Goal: Transaction & Acquisition: Purchase product/service

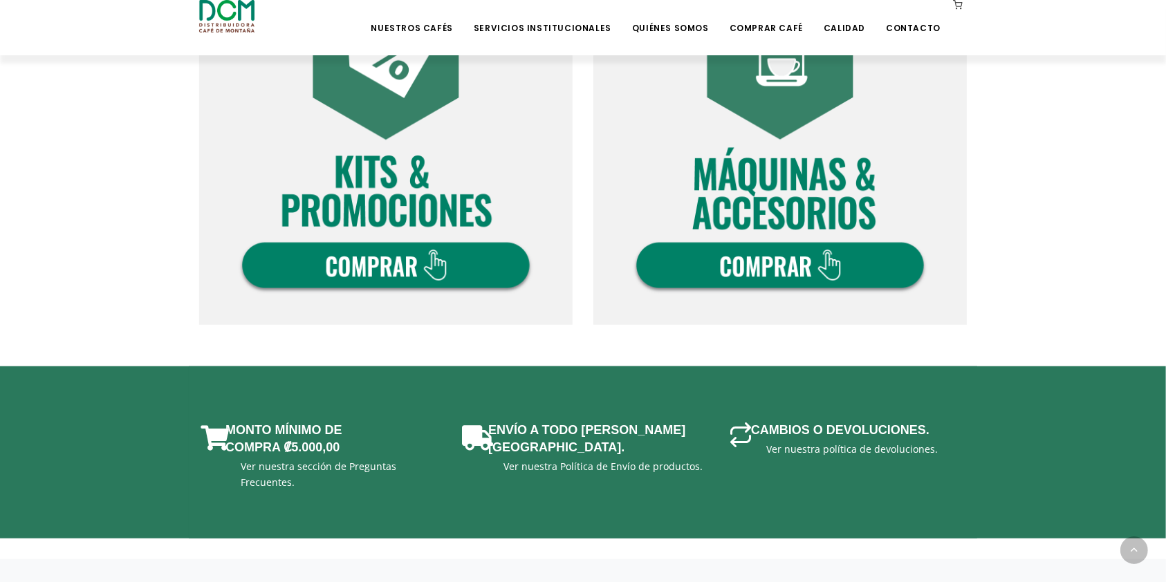
scroll to position [813, 0]
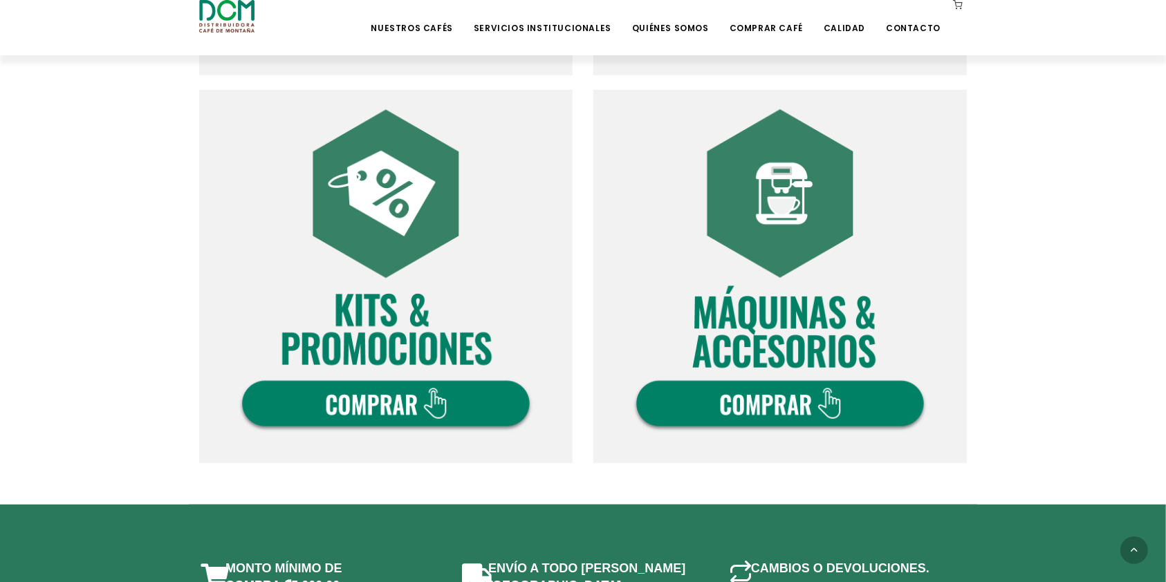
click at [819, 389] on img at bounding box center [779, 276] width 373 height 373
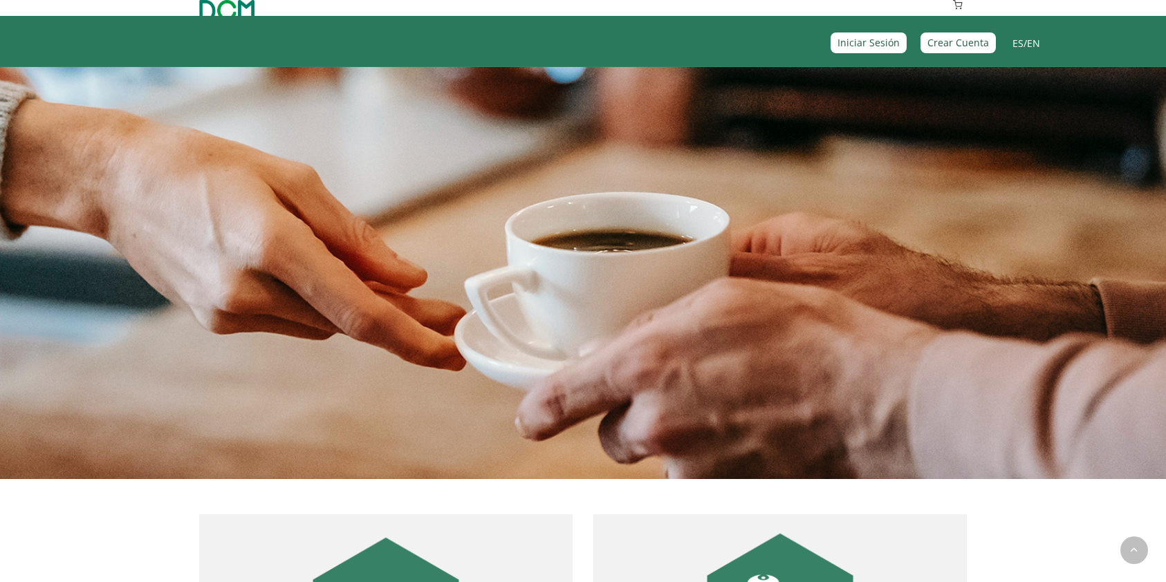
scroll to position [813, 0]
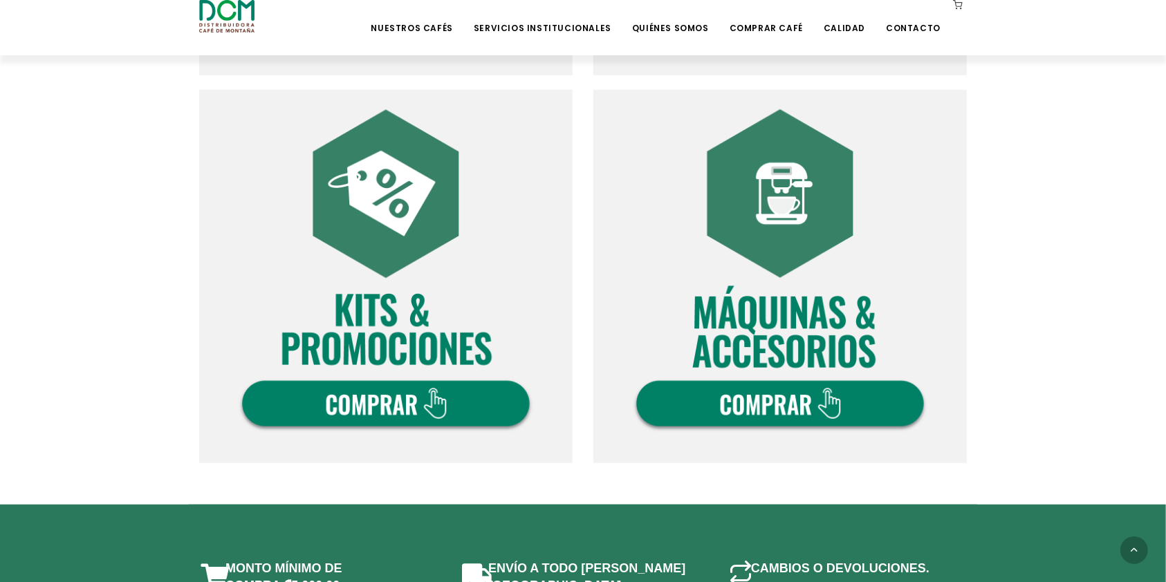
click at [411, 362] on img at bounding box center [385, 276] width 373 height 373
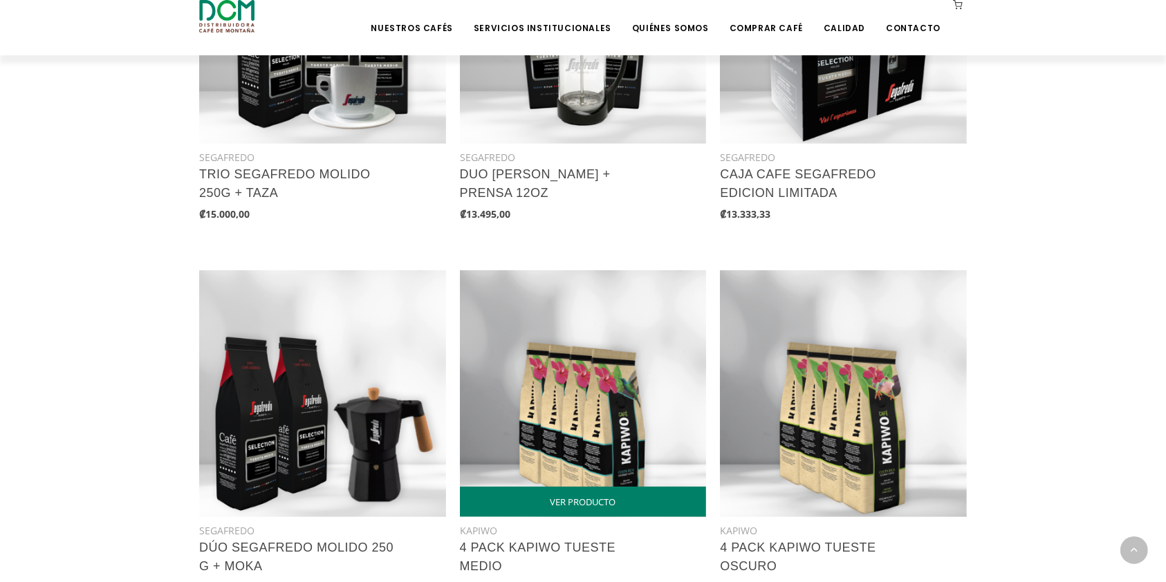
scroll to position [918, 0]
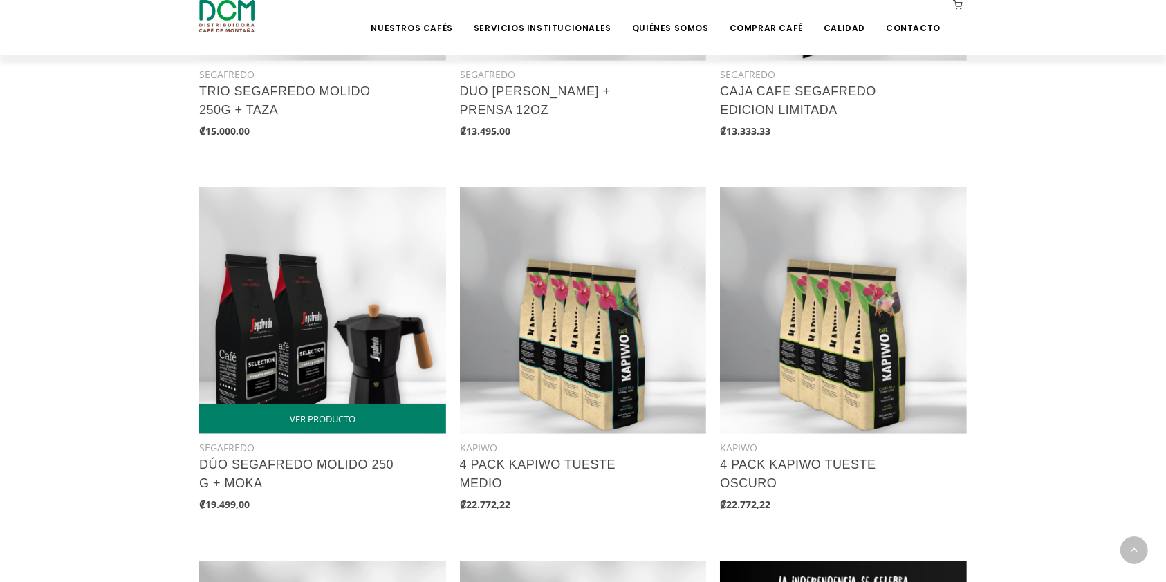
click at [283, 311] on img at bounding box center [322, 310] width 247 height 247
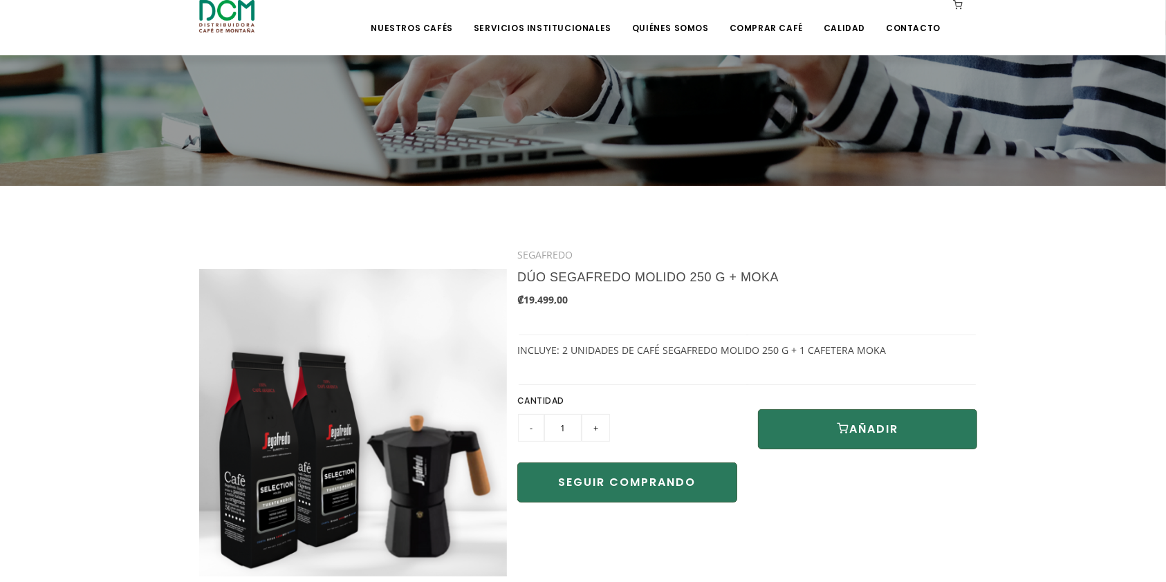
scroll to position [277, 0]
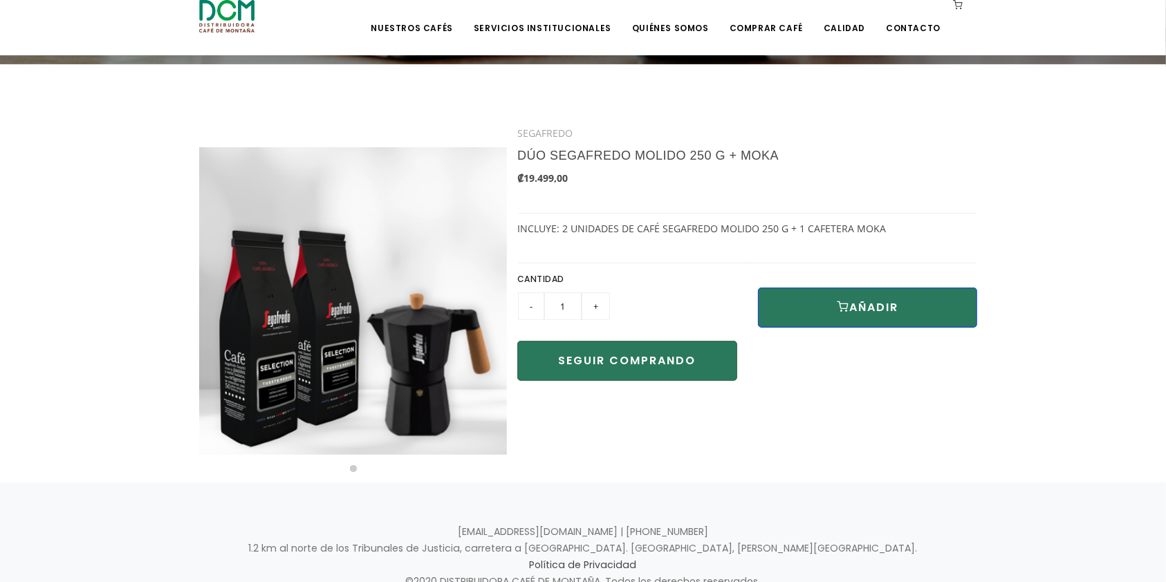
click at [797, 306] on button "AÑADIR" at bounding box center [868, 308] width 220 height 40
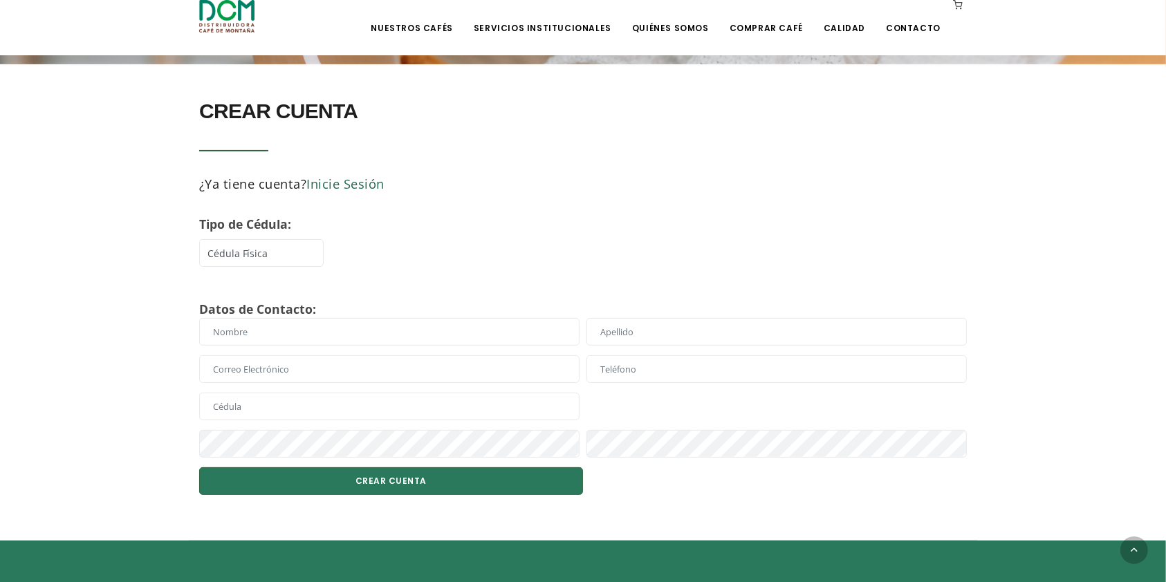
scroll to position [369, 0]
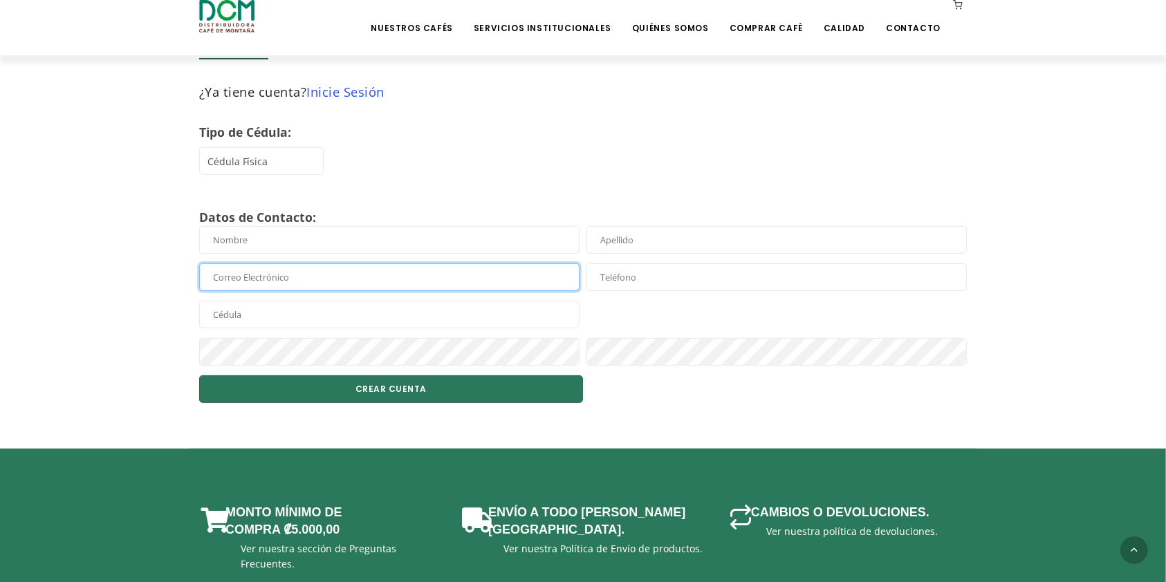
type input "[EMAIL_ADDRESS][DOMAIN_NAME]"
click at [351, 97] on link "Inicie Sesión" at bounding box center [346, 91] width 78 height 17
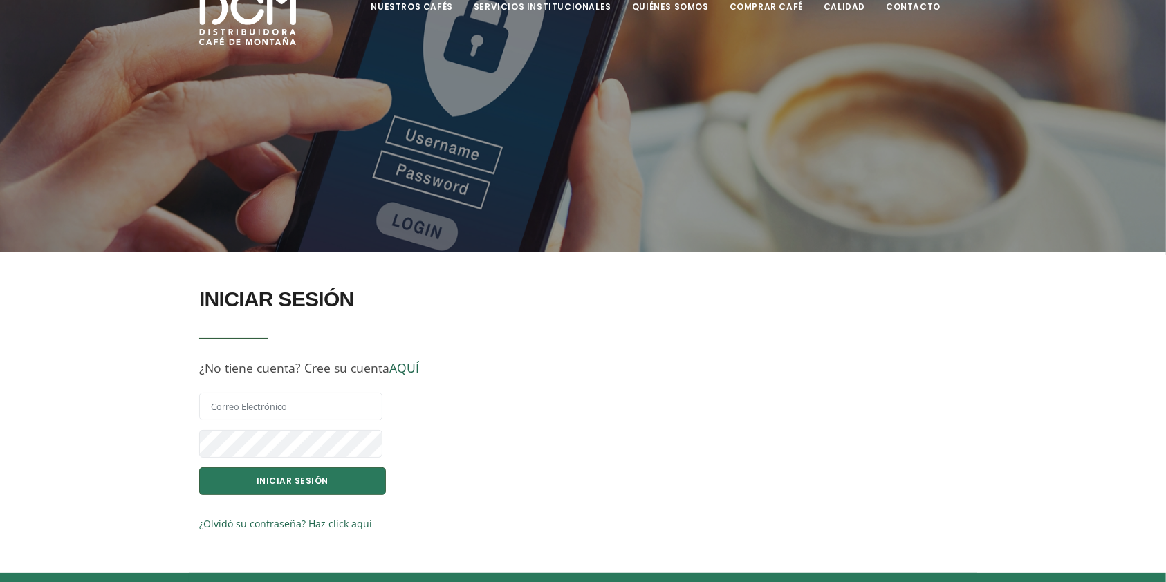
scroll to position [184, 0]
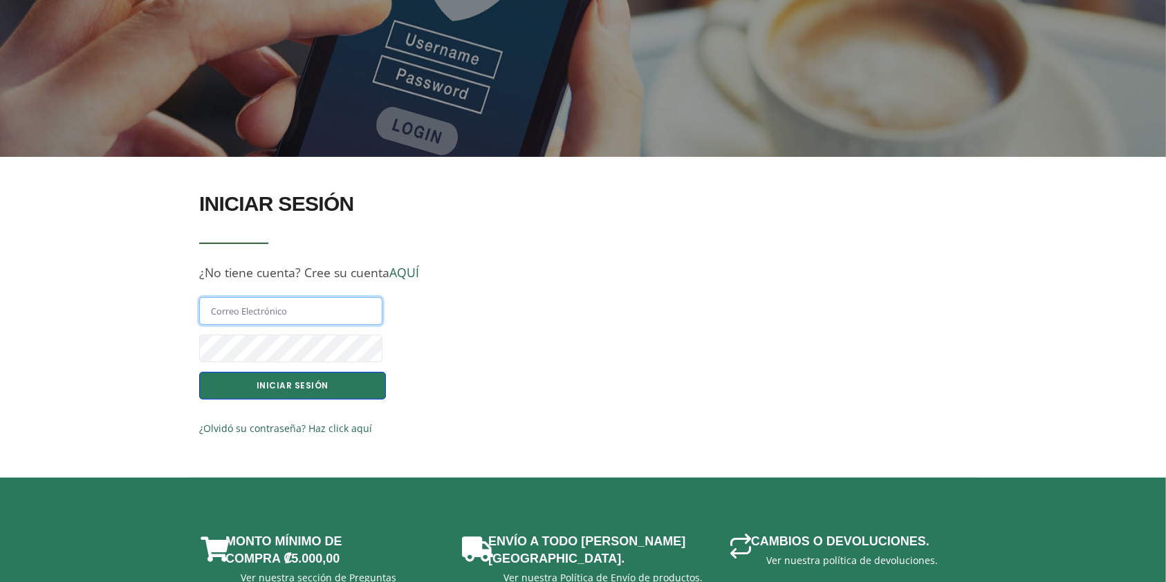
type input "[EMAIL_ADDRESS][DOMAIN_NAME]"
click at [326, 383] on button "INICIAR SESIÓN" at bounding box center [292, 386] width 187 height 28
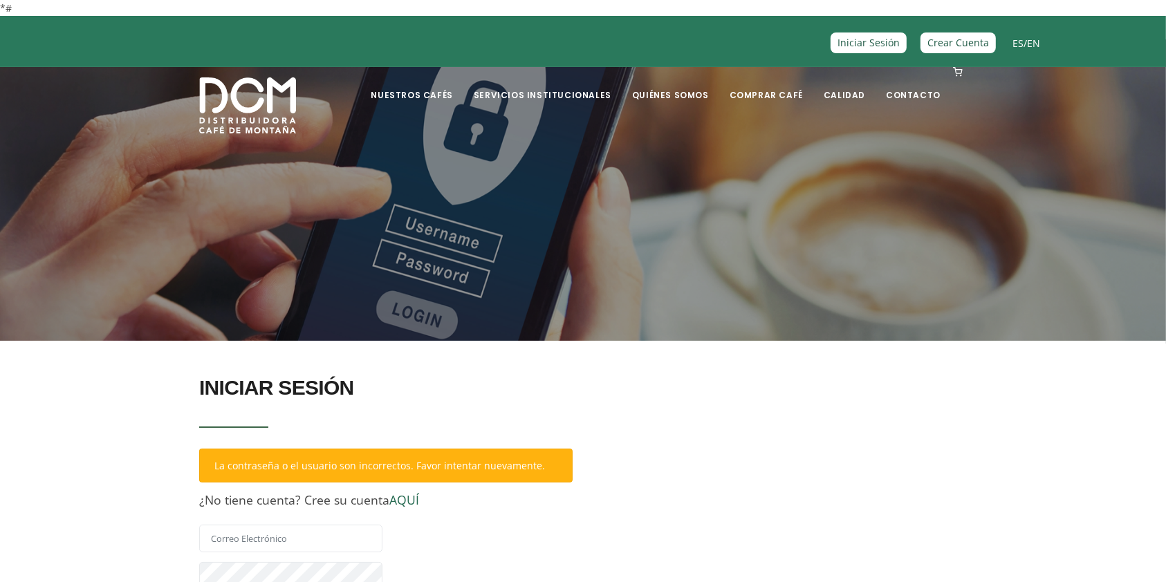
scroll to position [184, 0]
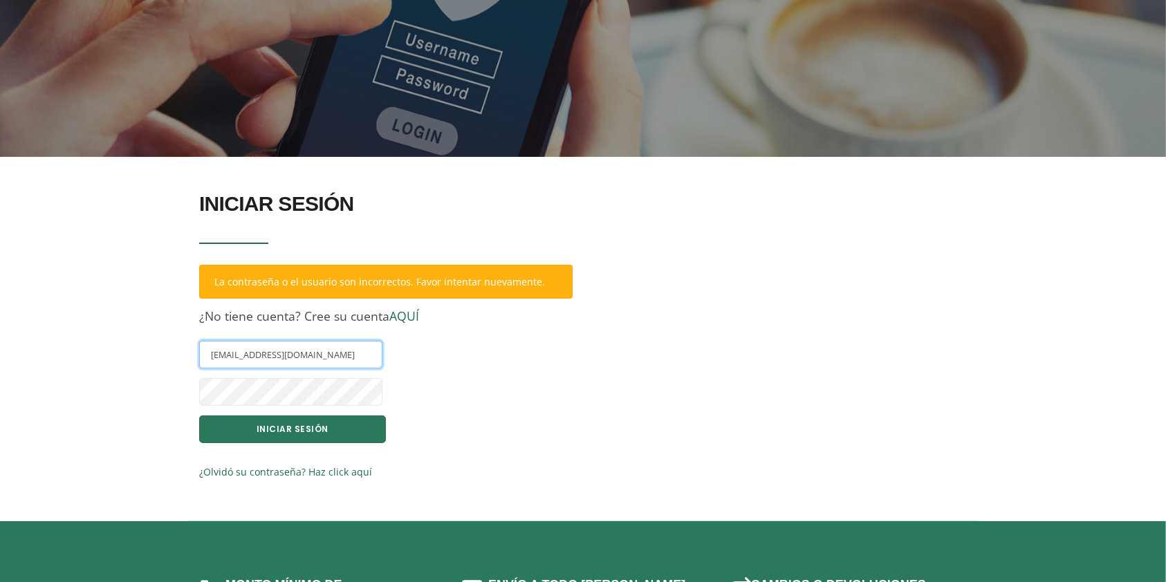
drag, startPoint x: 306, startPoint y: 350, endPoint x: 350, endPoint y: 350, distance: 43.6
click at [306, 350] on input "asistentemercadeo@dcm.cr" at bounding box center [290, 355] width 183 height 28
click at [368, 348] on input "asistentemercadeo@dcm.cr" at bounding box center [290, 355] width 183 height 28
type input "mercadeo@dcm.cr"
click at [337, 431] on button "INICIAR SESIÓN" at bounding box center [292, 430] width 187 height 28
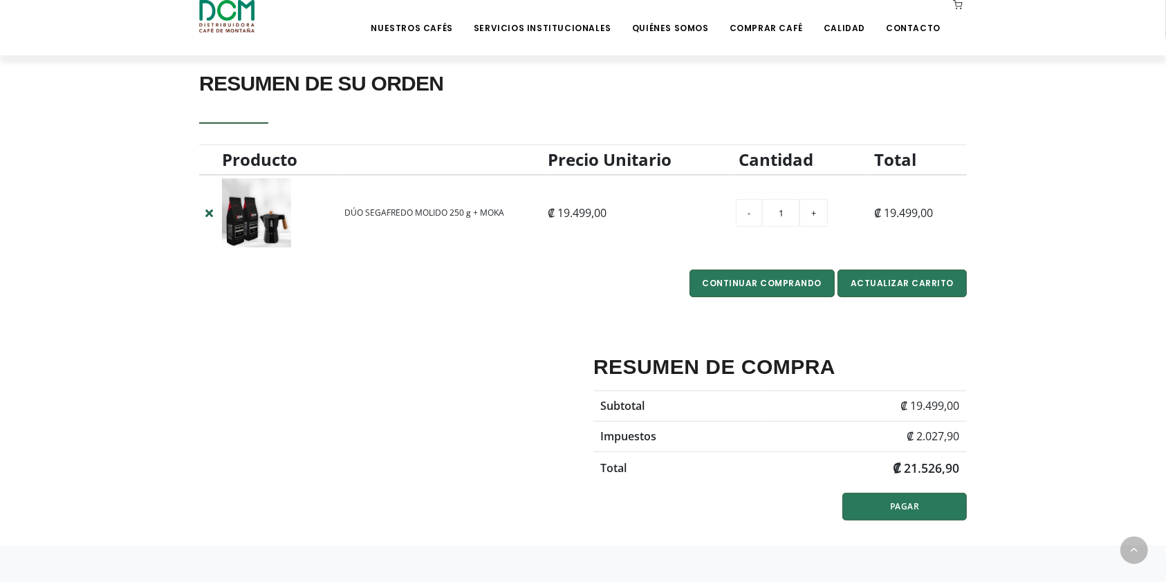
scroll to position [443, 0]
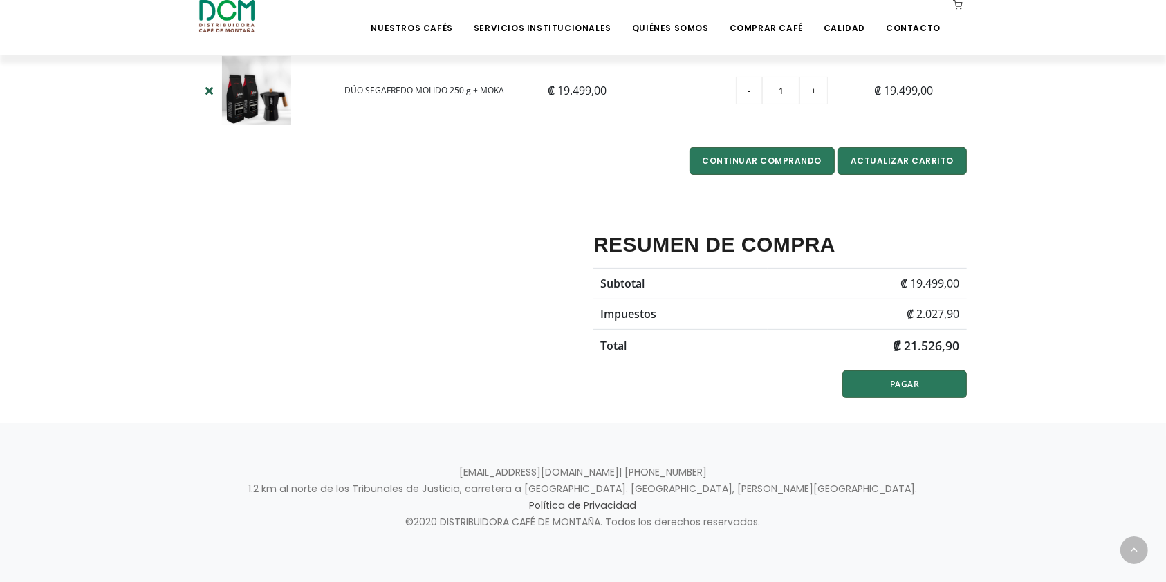
click at [391, 335] on div "RESUMEN DE COMPRA Subtotal ₡ 19.499,00 Impuestos ₡ 2.027,90 Total ₡ 21.526,90 P…" at bounding box center [583, 290] width 788 height 223
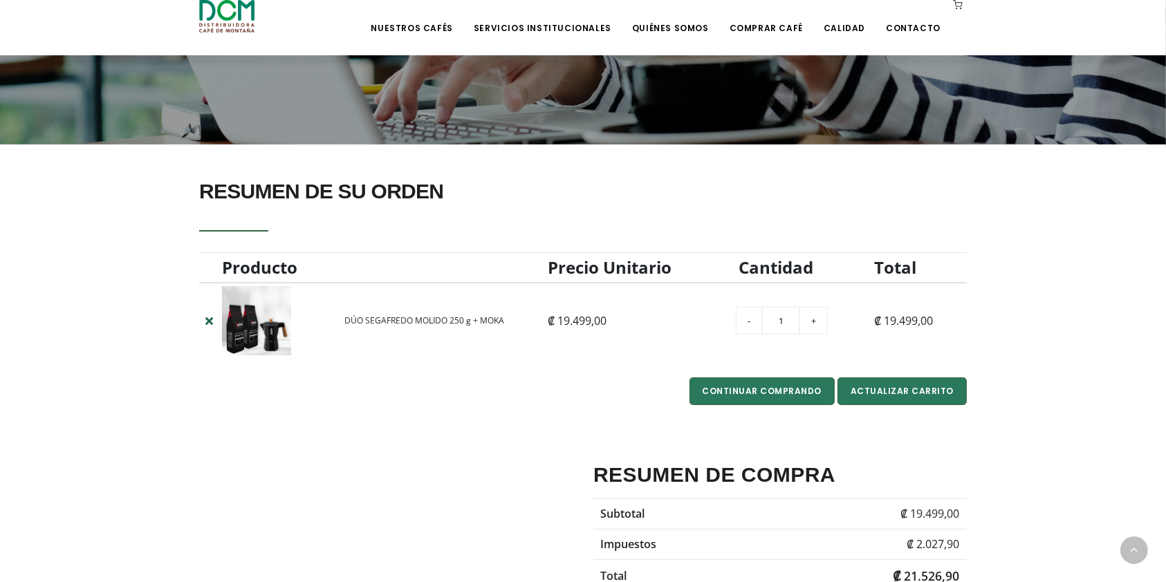
scroll to position [369, 0]
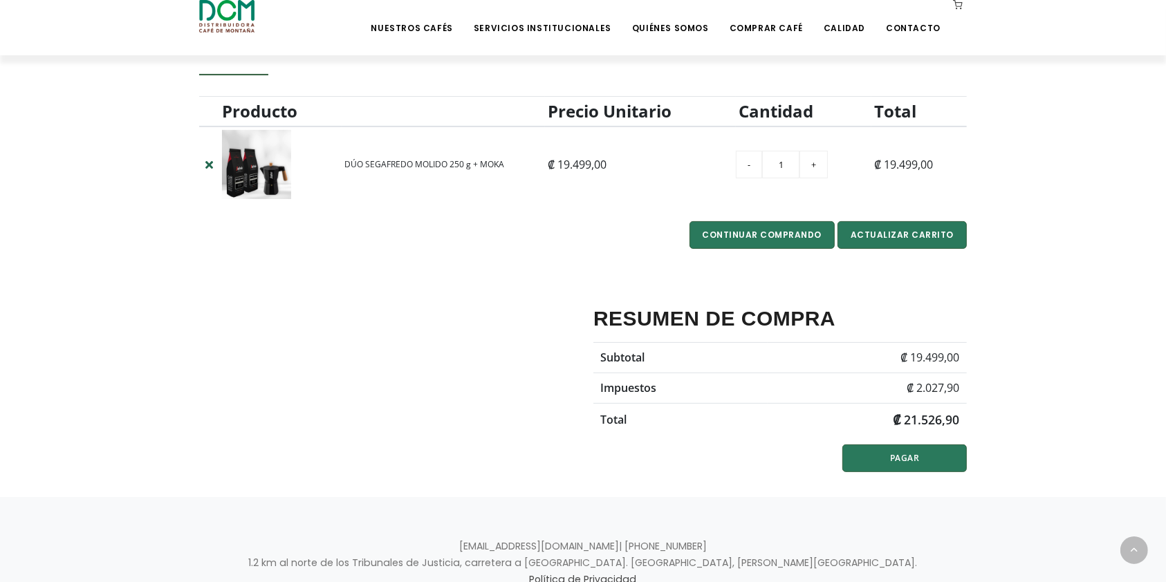
click at [1128, 159] on section "RESUMEN DE SU ORDEN Producto Precio Unitario Cantidad Total - 1 +" at bounding box center [583, 242] width 1166 height 509
click at [1082, 255] on section "RESUMEN DE SU ORDEN Producto Precio Unitario Cantidad Total - 1 +" at bounding box center [583, 242] width 1166 height 509
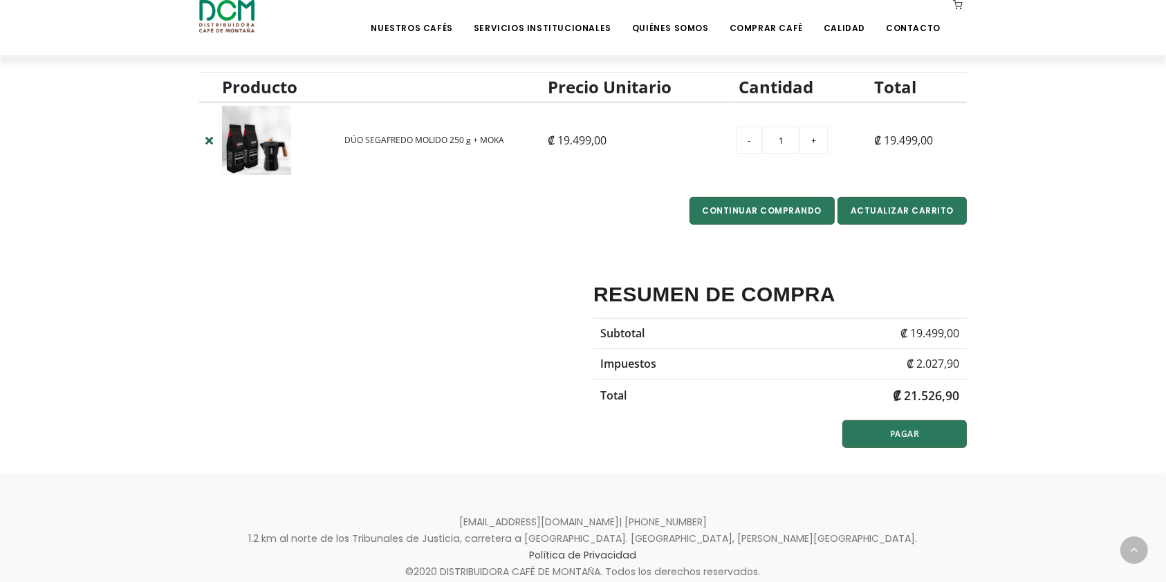
scroll to position [351, 0]
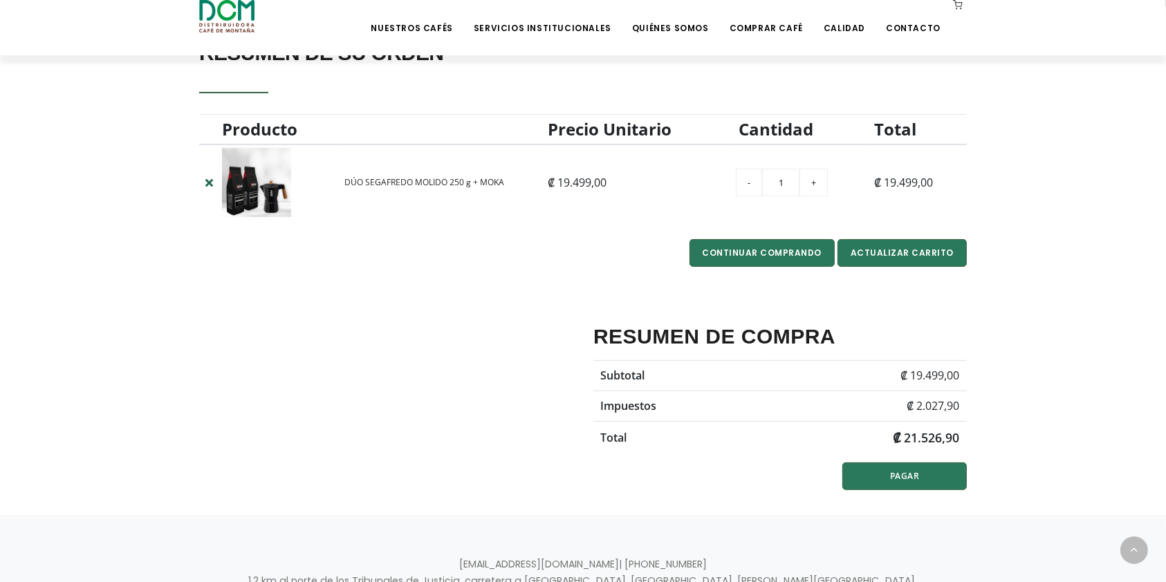
click at [1099, 254] on section "RESUMEN DE SU ORDEN Producto Precio Unitario Cantidad Total - 1 +" at bounding box center [583, 260] width 1166 height 509
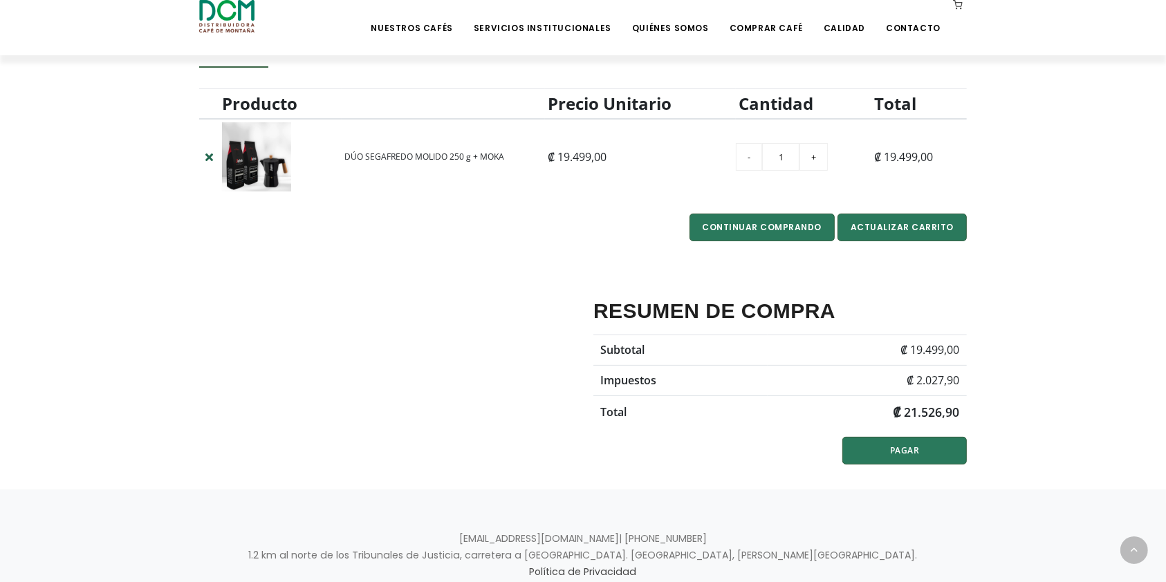
scroll to position [443, 0]
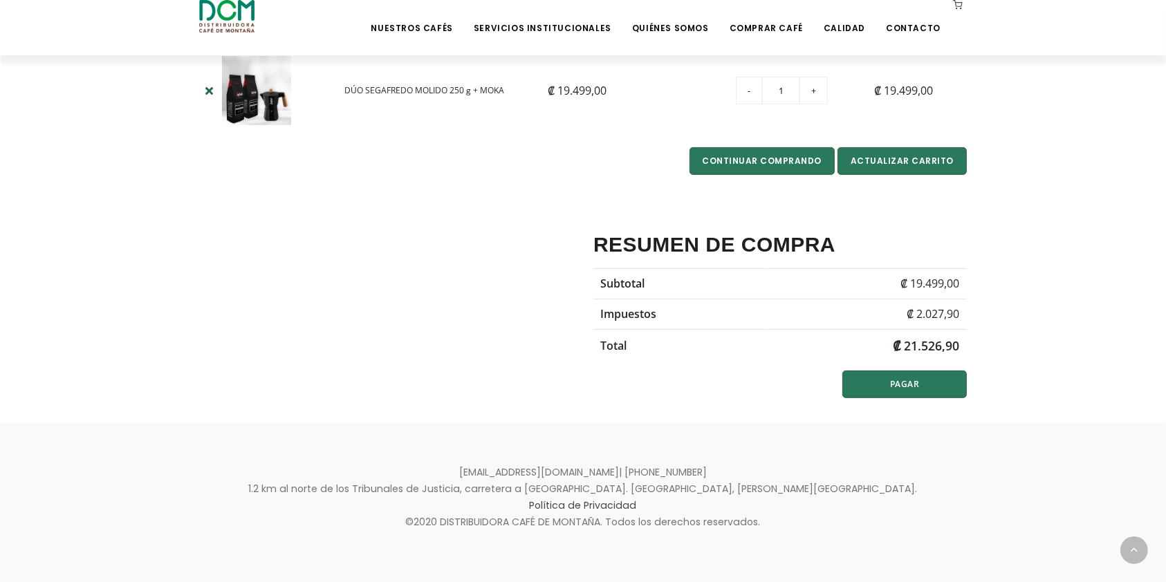
drag, startPoint x: 915, startPoint y: 341, endPoint x: 920, endPoint y: 294, distance: 47.4
click at [916, 340] on strong "₡ 21.526,90" at bounding box center [926, 345] width 66 height 17
click at [918, 287] on span "₡ 19.499,00" at bounding box center [929, 283] width 59 height 15
click at [1073, 280] on section "RESUMEN DE SU ORDEN Producto Precio Unitario Cantidad Total - 1 +" at bounding box center [583, 168] width 1166 height 509
